Goal: Find specific page/section: Find specific page/section

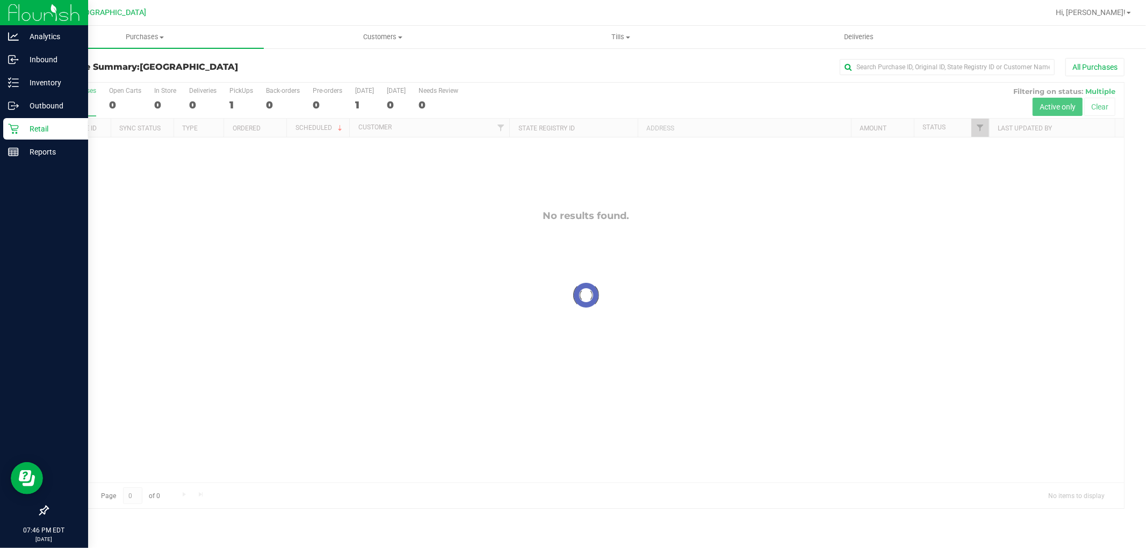
click at [5, 126] on div "Retail" at bounding box center [45, 128] width 85 height 21
click at [13, 108] on icon at bounding box center [13, 105] width 11 height 11
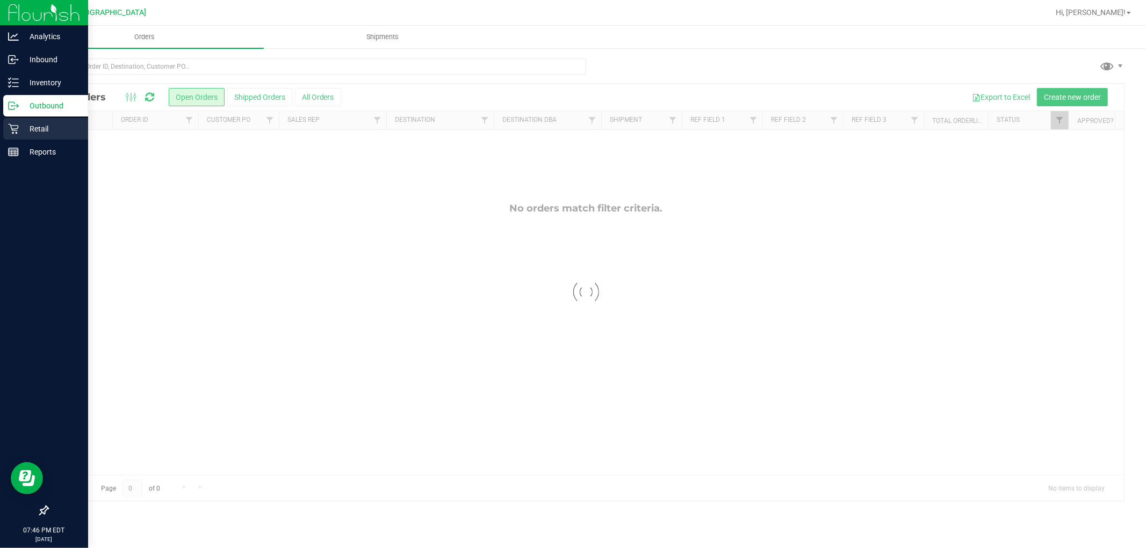
click at [17, 122] on div "Retail" at bounding box center [45, 128] width 85 height 21
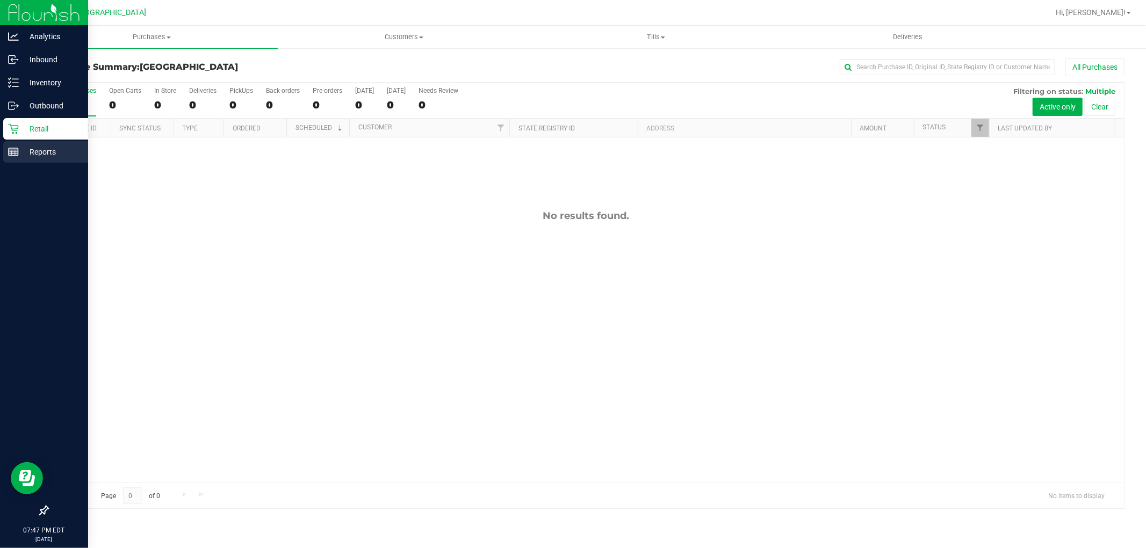
click at [34, 153] on p "Reports" at bounding box center [51, 152] width 64 height 13
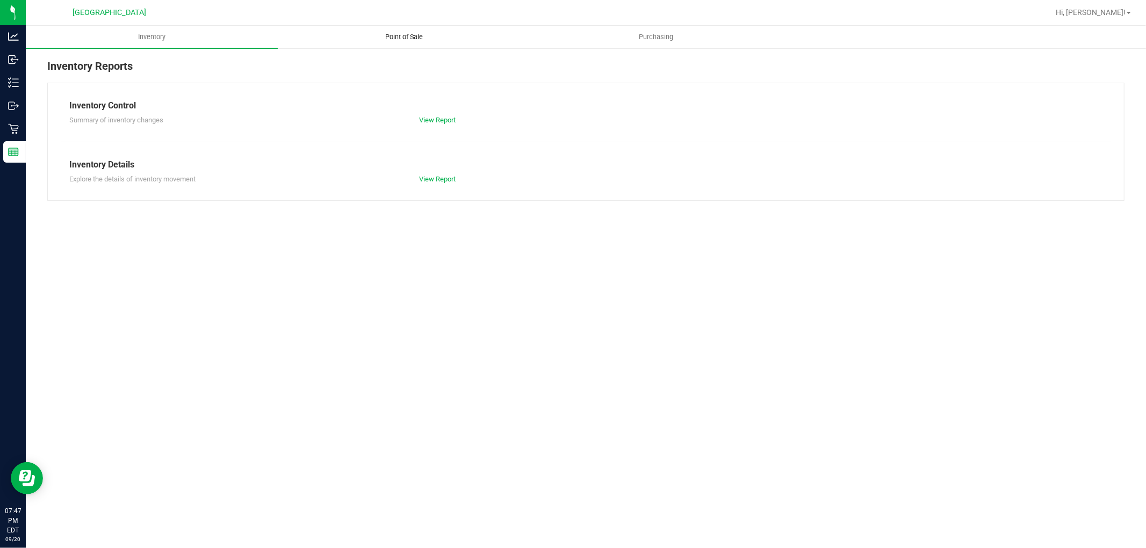
click at [379, 35] on span "Point of Sale" at bounding box center [404, 37] width 67 height 10
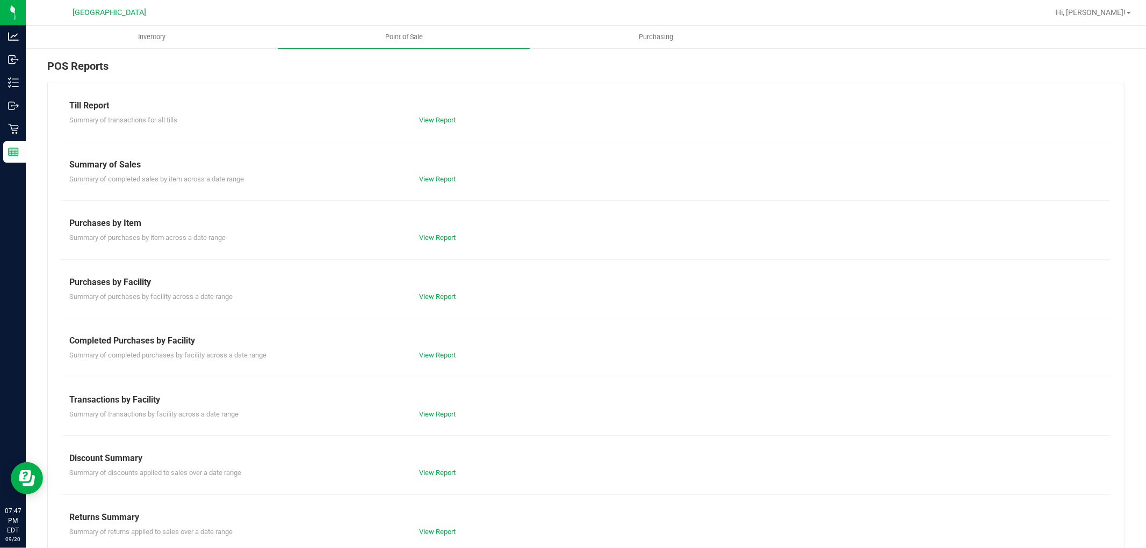
click at [414, 355] on div "View Report" at bounding box center [498, 355] width 175 height 11
click at [422, 352] on link "View Report" at bounding box center [437, 355] width 37 height 8
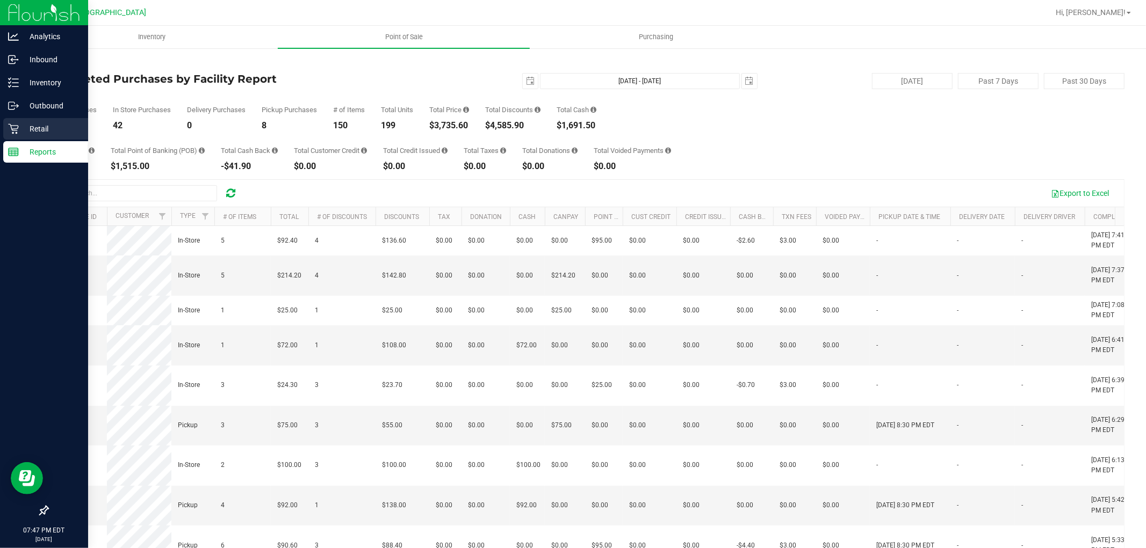
click at [31, 130] on p "Retail" at bounding box center [51, 128] width 64 height 13
